Goal: Task Accomplishment & Management: Manage account settings

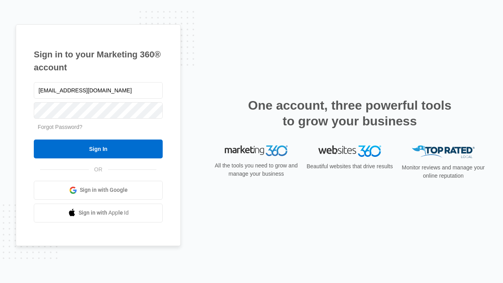
type input "[EMAIL_ADDRESS][DOMAIN_NAME]"
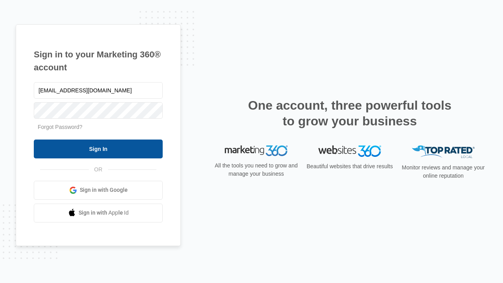
click at [98, 149] on input "Sign In" at bounding box center [98, 148] width 129 height 19
